Goal: Find specific page/section: Find specific page/section

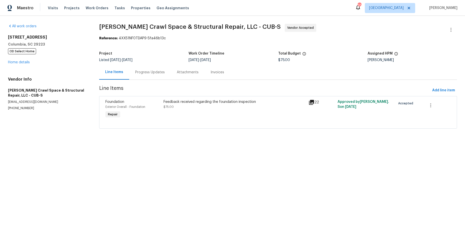
click at [311, 101] on icon at bounding box center [311, 102] width 5 height 5
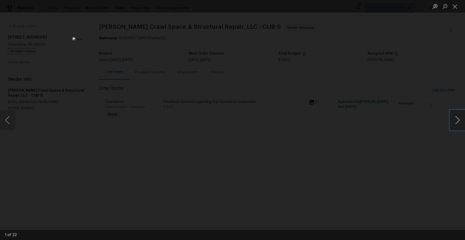
click at [455, 119] on button "Next image" at bounding box center [457, 120] width 15 height 20
click at [241, 111] on img "Lightbox" at bounding box center [118, 184] width 643 height 332
click at [453, 123] on button "Next image" at bounding box center [457, 120] width 15 height 20
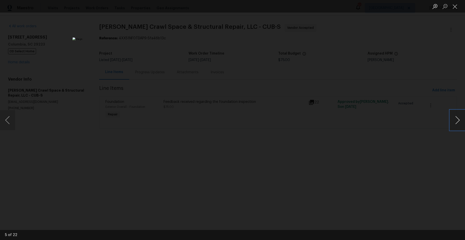
click at [453, 123] on button "Next image" at bounding box center [457, 120] width 15 height 20
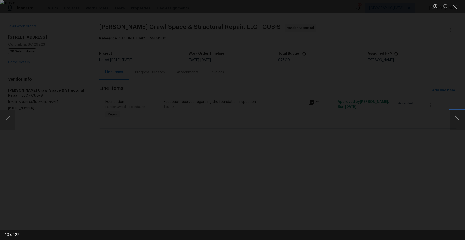
click at [455, 121] on button "Next image" at bounding box center [457, 120] width 15 height 20
click at [455, 119] on button "Next image" at bounding box center [457, 120] width 15 height 20
click at [456, 119] on button "Next image" at bounding box center [457, 120] width 15 height 20
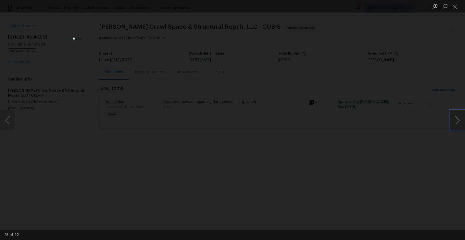
click at [456, 119] on button "Next image" at bounding box center [457, 120] width 15 height 20
click at [454, 119] on button "Next image" at bounding box center [457, 120] width 15 height 20
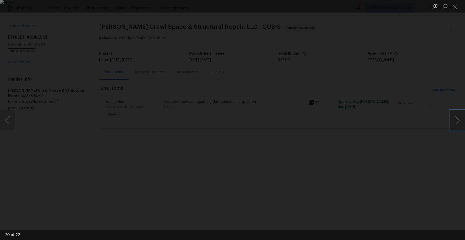
click at [454, 119] on button "Next image" at bounding box center [457, 120] width 15 height 20
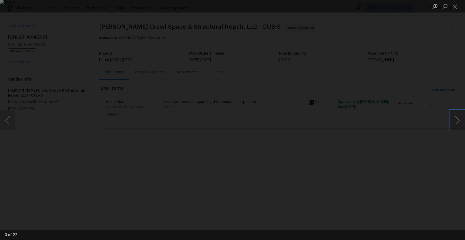
click at [458, 116] on button "Next image" at bounding box center [457, 120] width 15 height 20
click at [459, 6] on button "Close lightbox" at bounding box center [455, 6] width 10 height 9
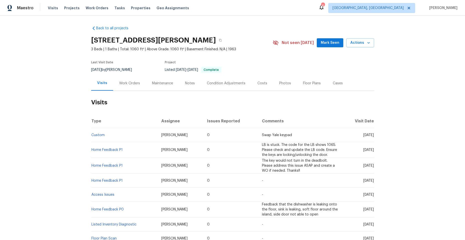
click at [131, 84] on div "Work Orders" at bounding box center [129, 83] width 21 height 5
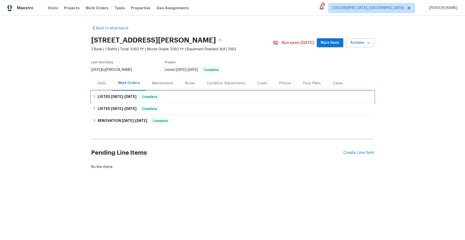
click at [93, 96] on icon at bounding box center [95, 97] width 4 height 4
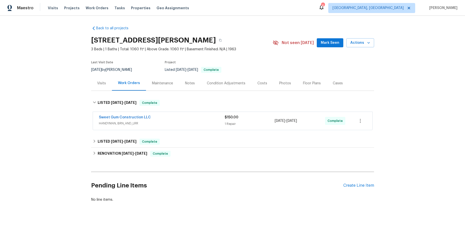
click at [195, 123] on span "HANDYMAN, BRN_AND_LRR" at bounding box center [162, 123] width 126 height 5
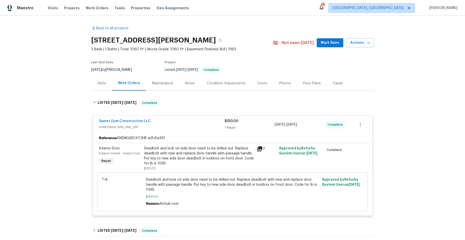
click at [195, 123] on div "Sweet Gum Construction LLC" at bounding box center [162, 122] width 126 height 6
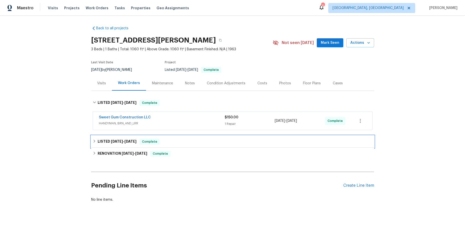
click at [93, 140] on icon at bounding box center [95, 141] width 4 height 4
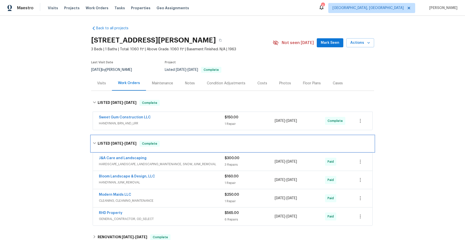
scroll to position [50, 0]
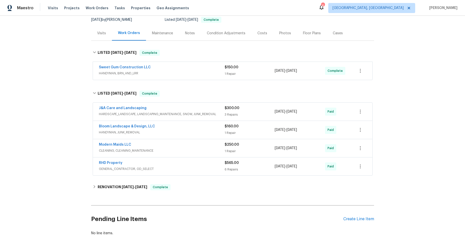
click at [183, 129] on div "Bloom Landscape & Design, LLC" at bounding box center [162, 127] width 126 height 6
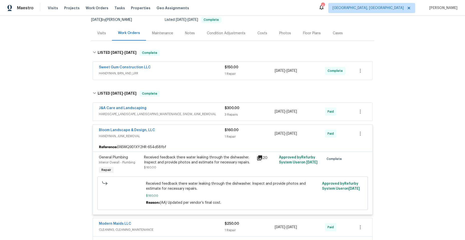
click at [187, 138] on span "HANDYMAN, JUNK_REMOVAL" at bounding box center [162, 136] width 126 height 5
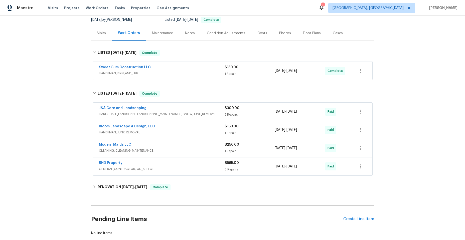
click at [177, 109] on div "J&A Care and Landscaping" at bounding box center [162, 109] width 126 height 6
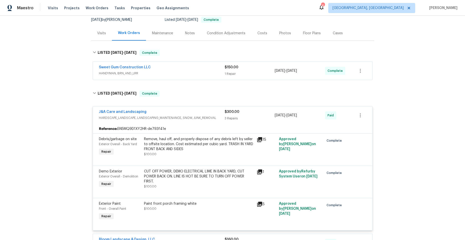
click at [177, 113] on div "J&A Care and Landscaping" at bounding box center [162, 112] width 126 height 6
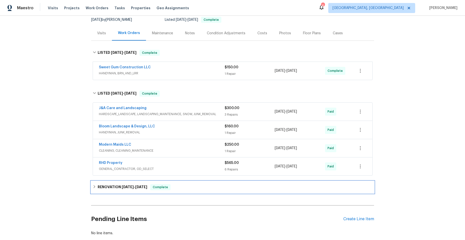
click at [93, 187] on icon at bounding box center [94, 186] width 2 height 3
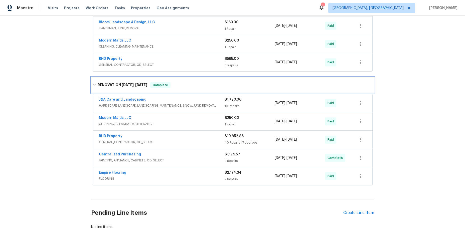
scroll to position [175, 0]
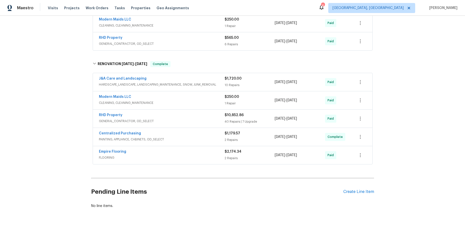
click at [170, 117] on div "RHD Property" at bounding box center [162, 116] width 126 height 6
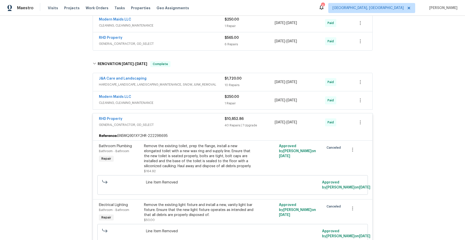
click at [174, 77] on div "J&A Care and Landscaping" at bounding box center [162, 79] width 126 height 6
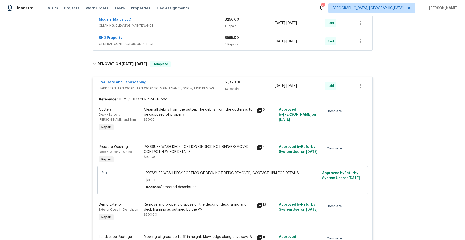
click at [257, 108] on icon at bounding box center [259, 110] width 5 height 5
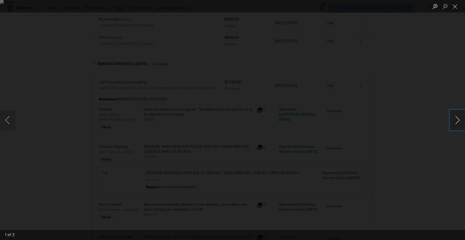
click at [455, 117] on button "Next image" at bounding box center [457, 120] width 15 height 20
click at [454, 117] on button "Next image" at bounding box center [457, 120] width 15 height 20
click at [455, 7] on button "Close lightbox" at bounding box center [455, 6] width 10 height 9
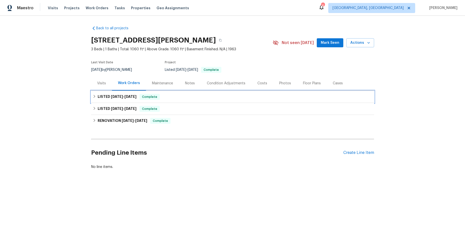
click at [93, 96] on icon at bounding box center [95, 97] width 4 height 4
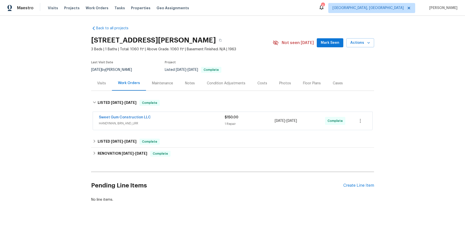
click at [158, 122] on span "HANDYMAN, BRN_AND_LRR" at bounding box center [162, 123] width 126 height 5
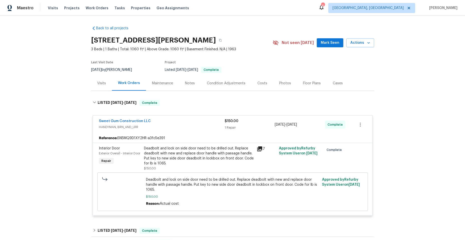
click at [190, 129] on span "HANDYMAN, BRN_AND_LRR" at bounding box center [162, 127] width 126 height 5
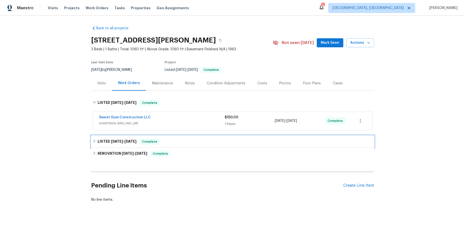
click at [93, 140] on icon at bounding box center [95, 141] width 4 height 4
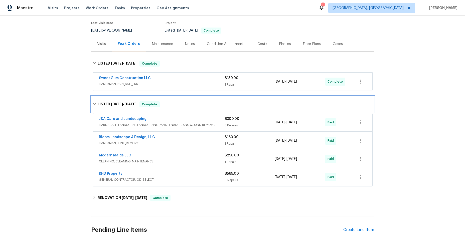
scroll to position [50, 0]
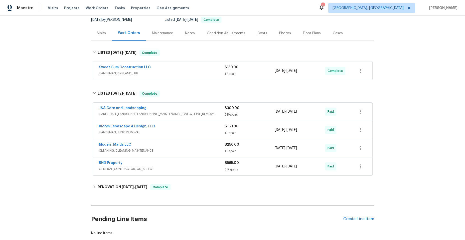
click at [173, 149] on span "CLEANING, CLEANING_MAINTENANCE" at bounding box center [162, 150] width 126 height 5
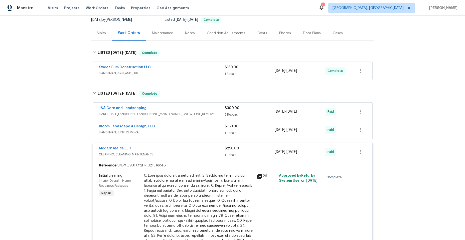
click at [180, 152] on div "Modern Maids LLC" at bounding box center [162, 149] width 126 height 6
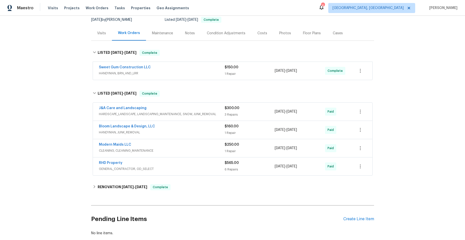
click at [180, 164] on div "RHD Property" at bounding box center [162, 164] width 126 height 6
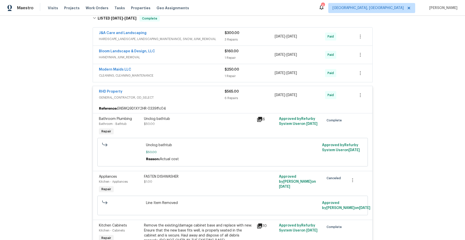
scroll to position [150, 0]
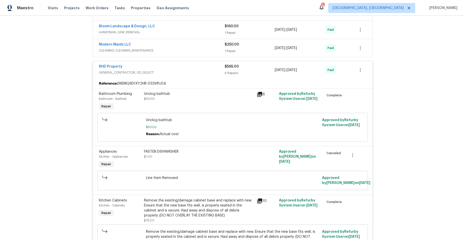
click at [183, 69] on div "RHD Property" at bounding box center [162, 67] width 126 height 6
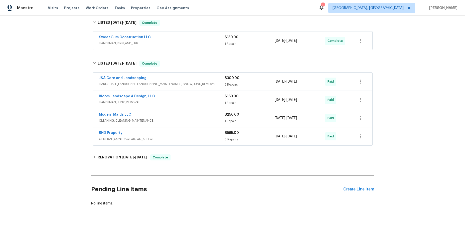
scroll to position [84, 0]
click at [93, 155] on icon at bounding box center [95, 157] width 4 height 4
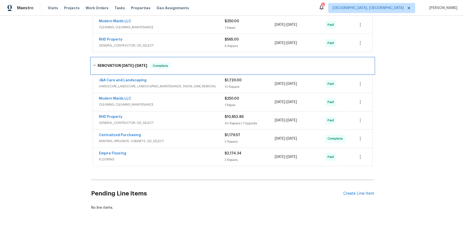
scroll to position [182, 0]
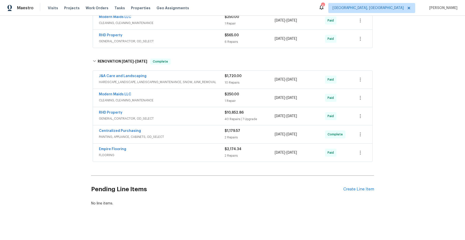
click at [175, 110] on div "RHD Property" at bounding box center [162, 113] width 126 height 6
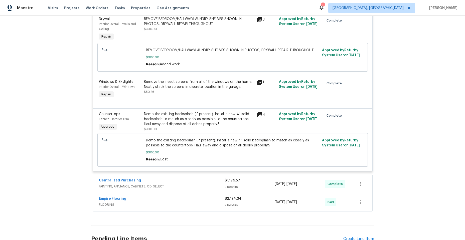
scroll to position [2986, 0]
